Goal: Task Accomplishment & Management: Manage account settings

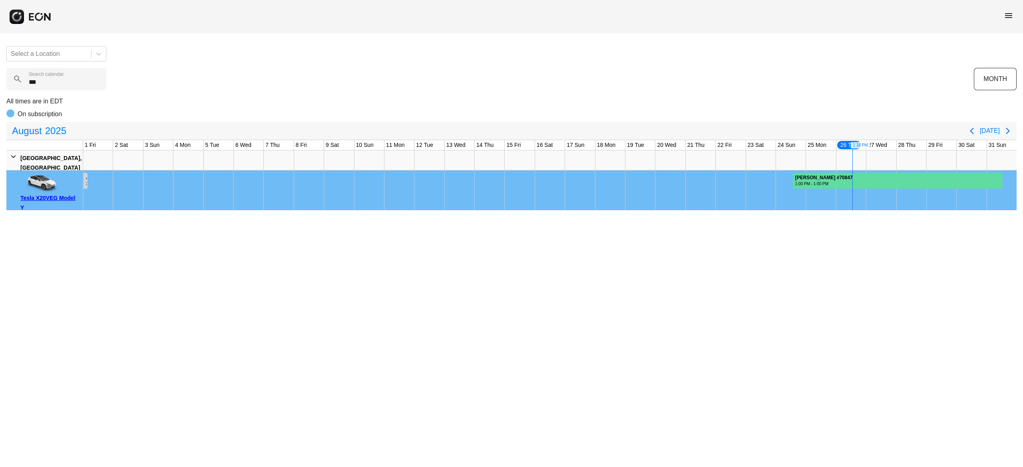
type calendar "***"
click at [884, 180] on div at bounding box center [897, 181] width 210 height 16
click at [326, 65] on div "Select a Location *** Search calendar MONTH All times are in EDT On subscriptio…" at bounding box center [511, 125] width 1023 height 171
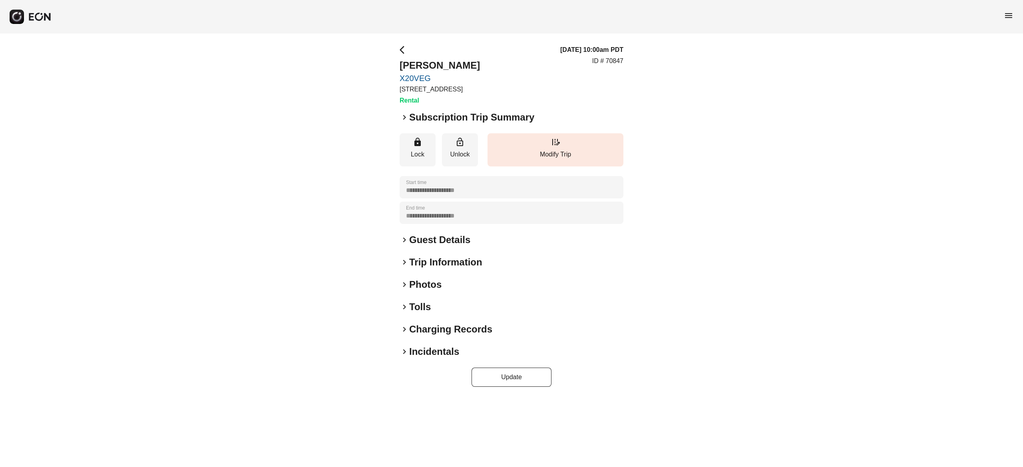
click at [481, 118] on h2 "Subscription Trip Summary" at bounding box center [471, 117] width 125 height 13
